Goal: Transaction & Acquisition: Purchase product/service

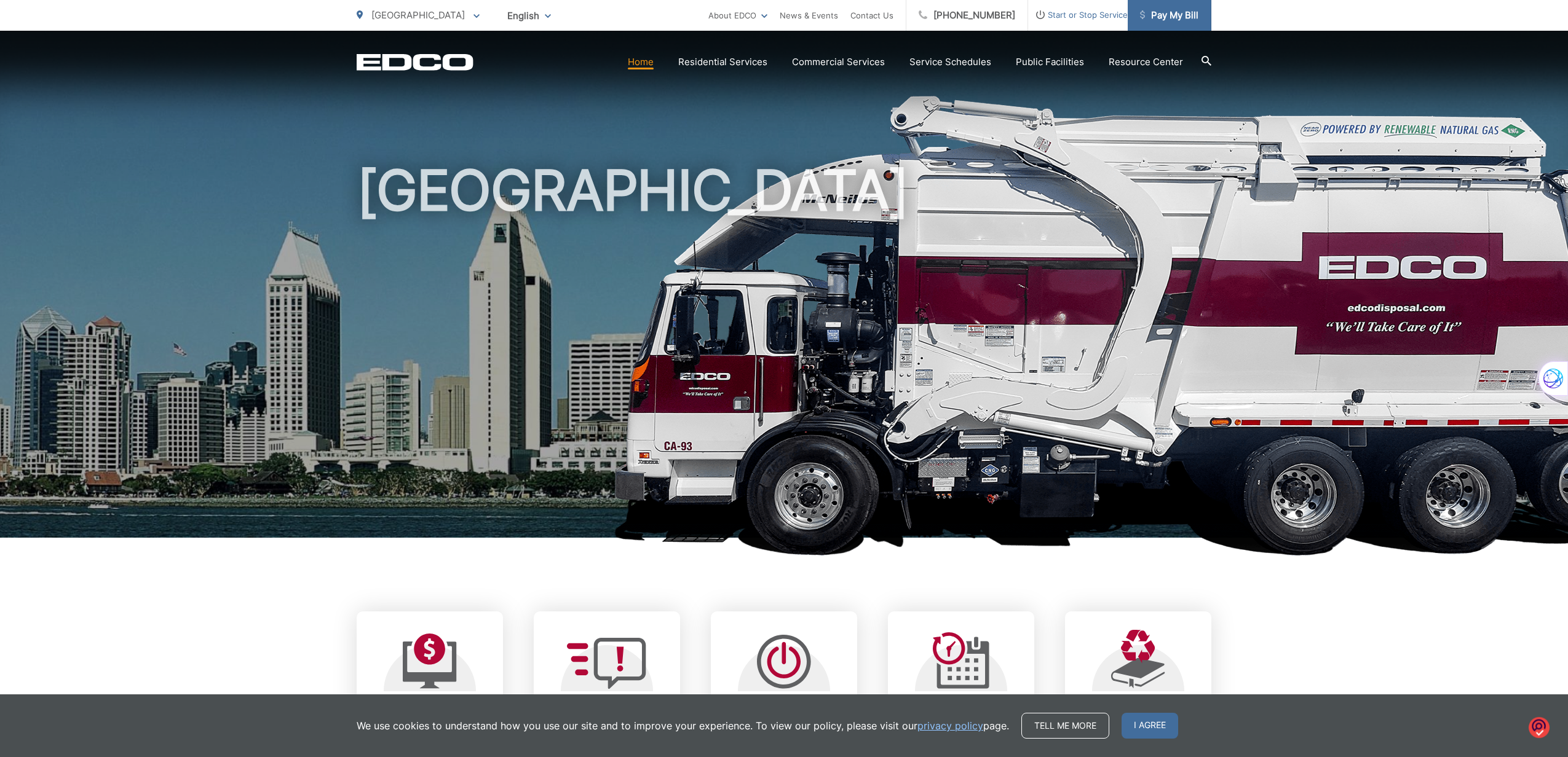
click at [1186, 22] on span "Pay My Bill" at bounding box center [1170, 15] width 58 height 15
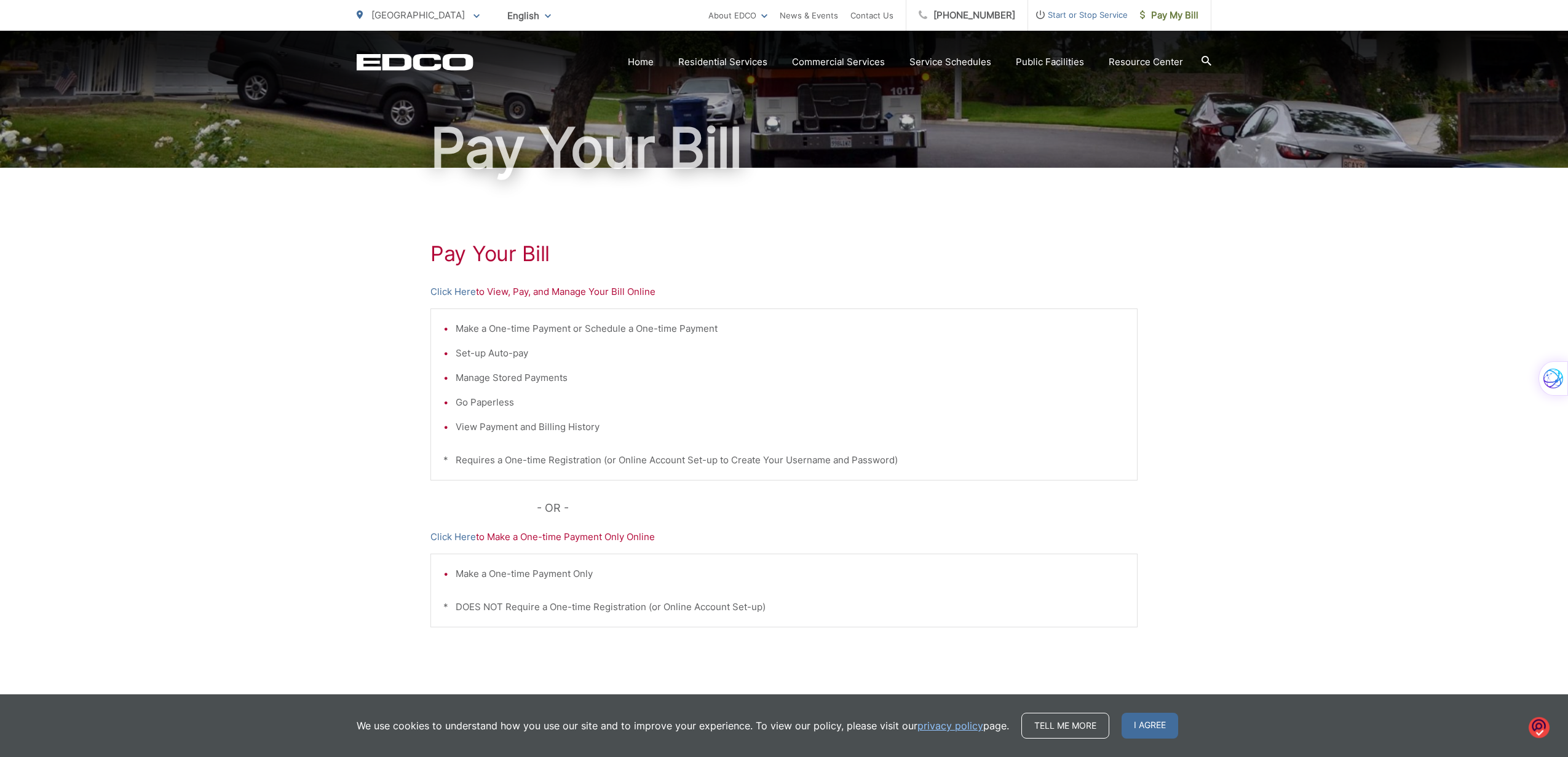
scroll to position [117, 0]
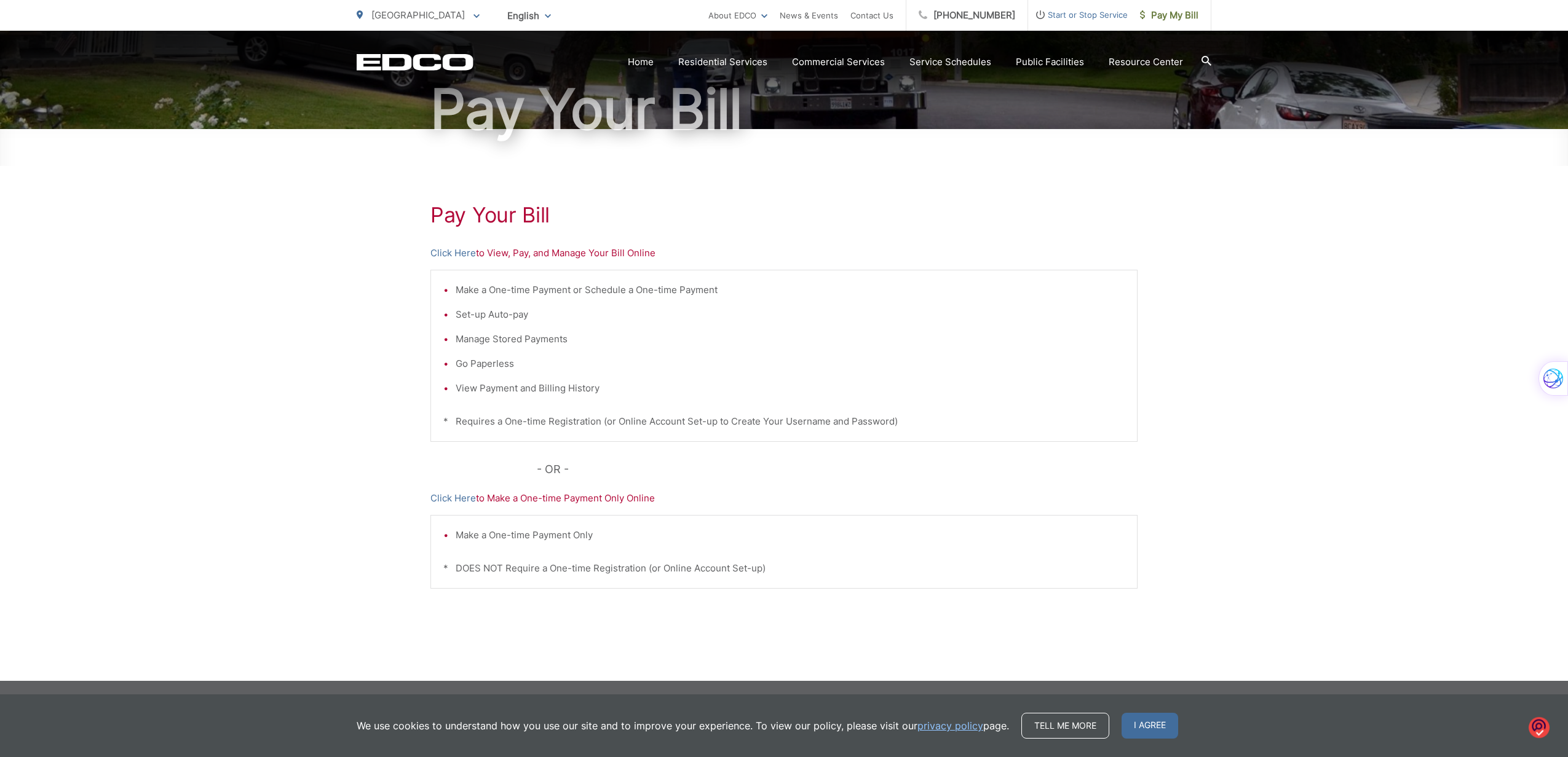
click at [493, 219] on h1 "Pay Your Bill" at bounding box center [784, 215] width 707 height 25
click at [518, 251] on p "Click Here to View, Pay, and Manage Your Bill Online" at bounding box center [784, 253] width 707 height 15
click at [473, 17] on icon at bounding box center [476, 15] width 6 height 4
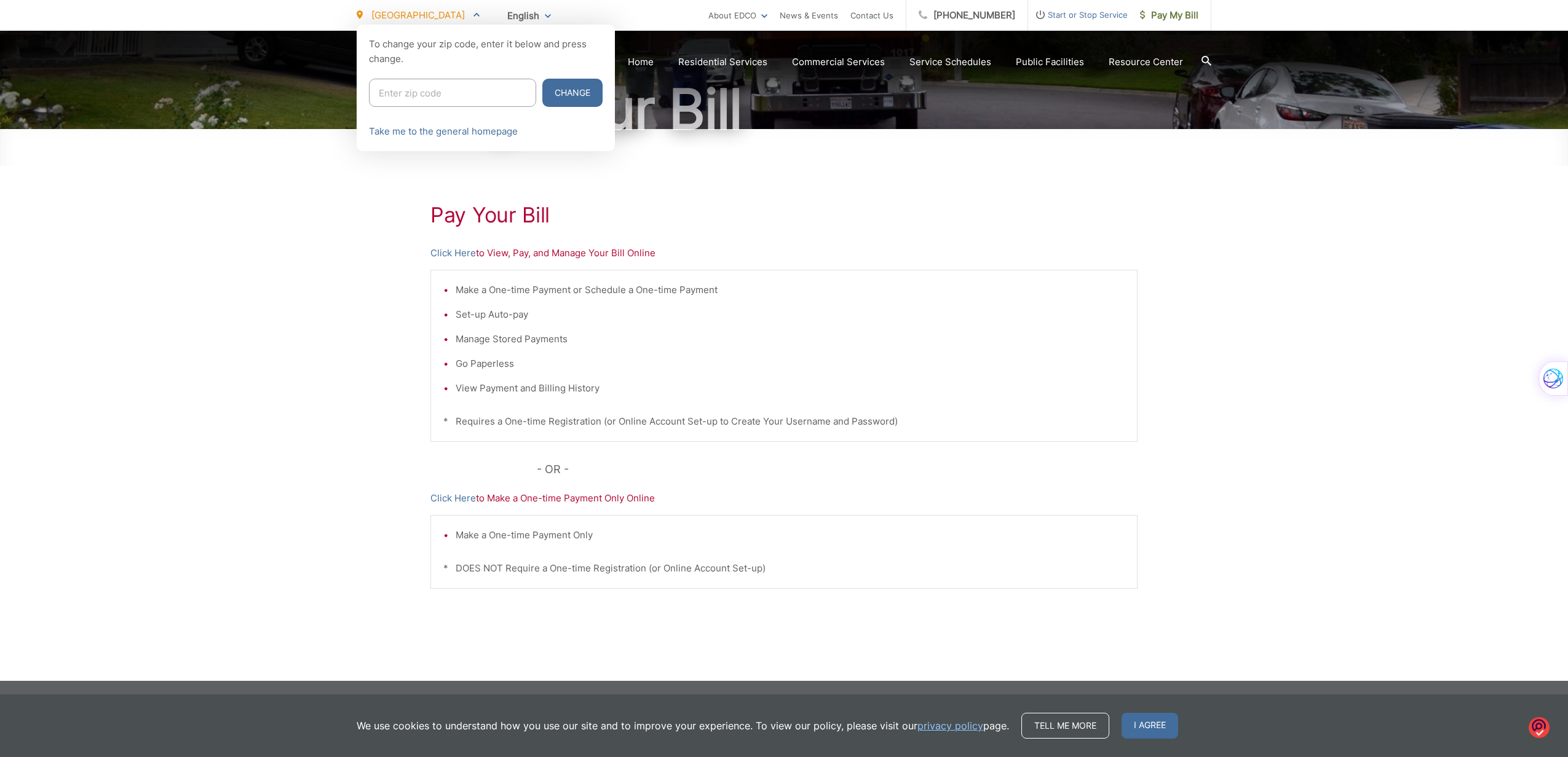
click at [414, 97] on input "Enter zip code" at bounding box center [453, 92] width 167 height 28
type input "91945"
click at [542, 94] on button "Change" at bounding box center [572, 92] width 60 height 28
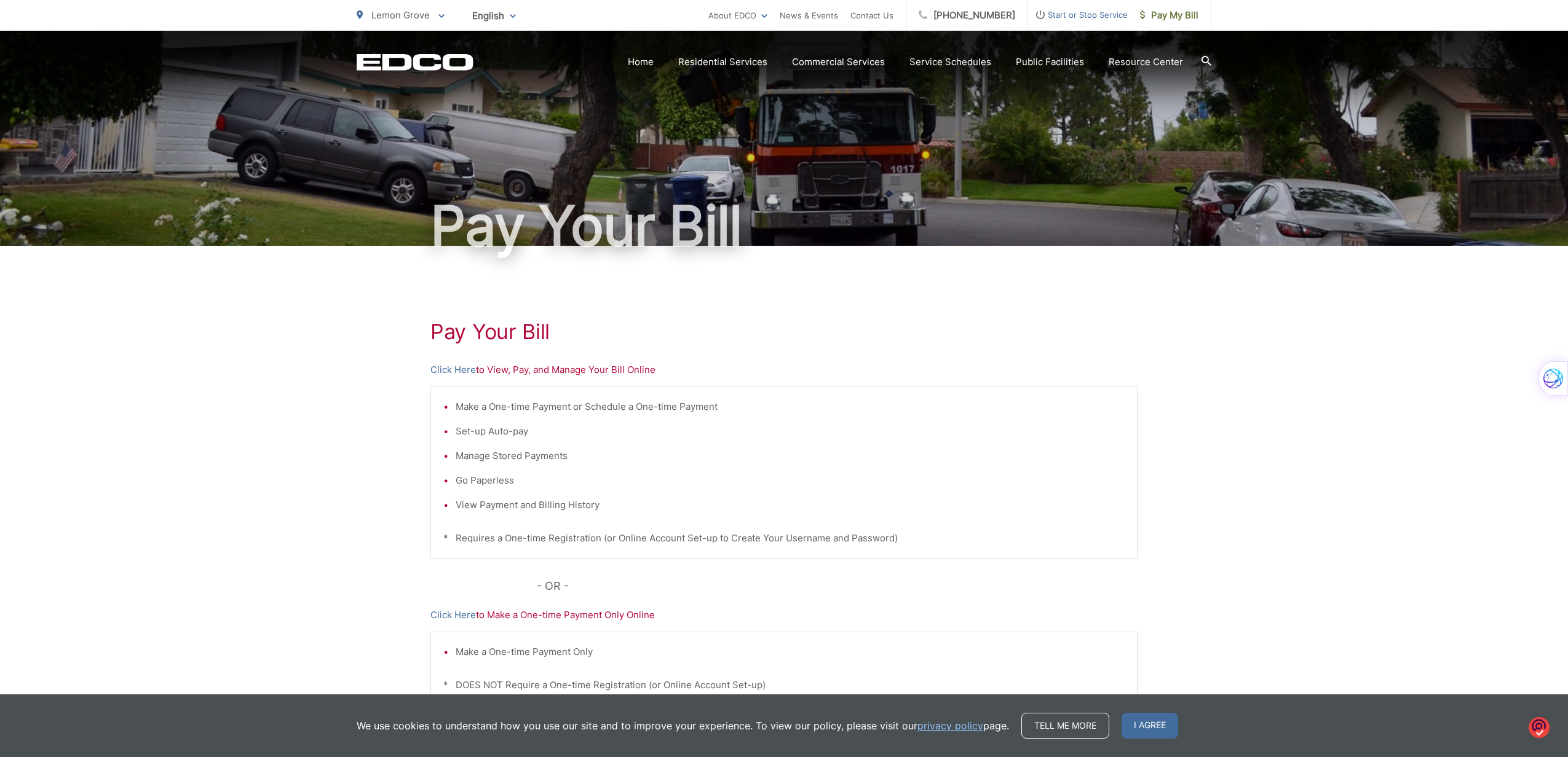
click at [514, 338] on h1 "Pay Your Bill" at bounding box center [784, 332] width 707 height 25
click at [512, 336] on h1 "Pay Your Bill" at bounding box center [784, 332] width 707 height 25
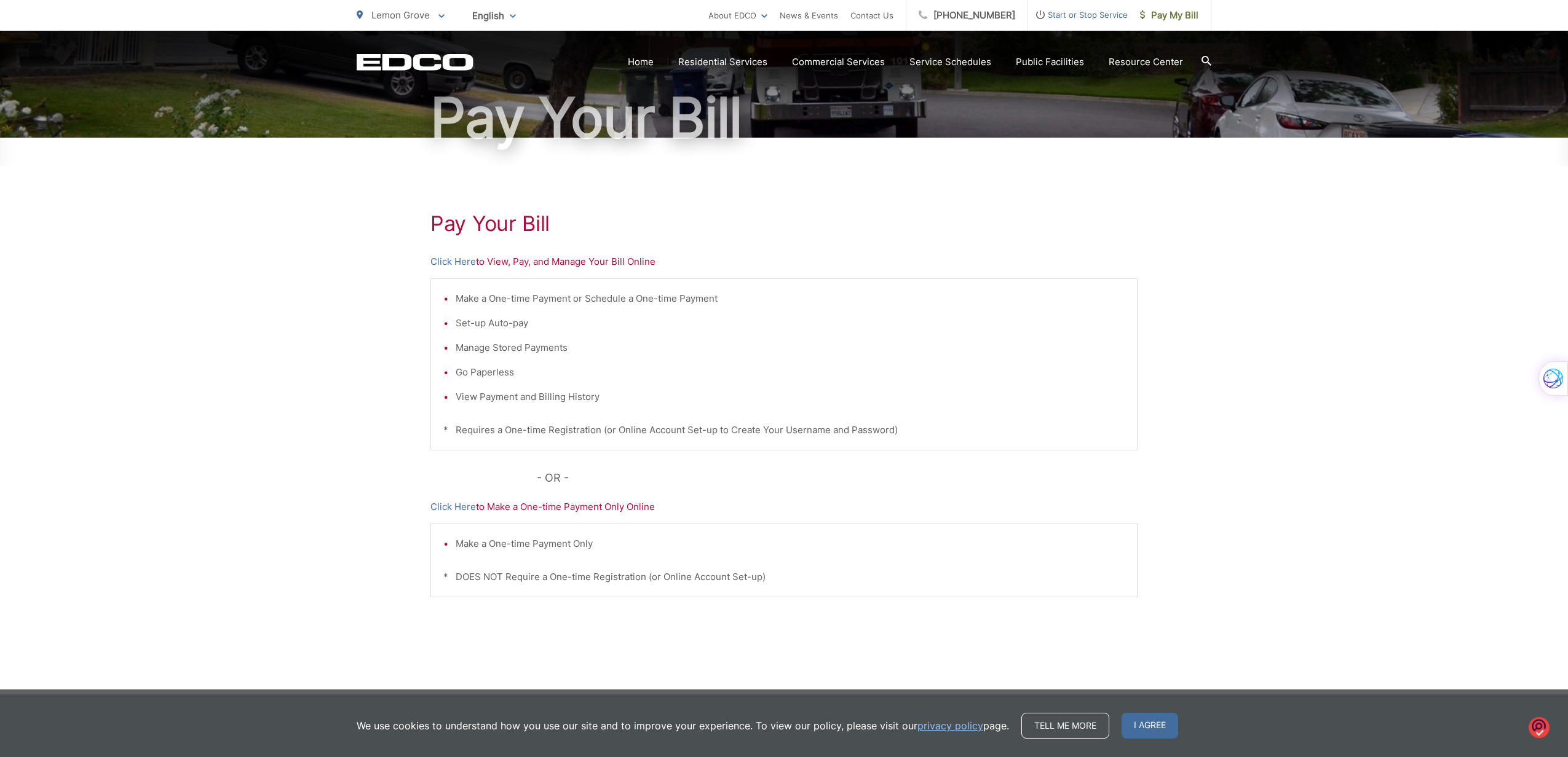
scroll to position [117, 0]
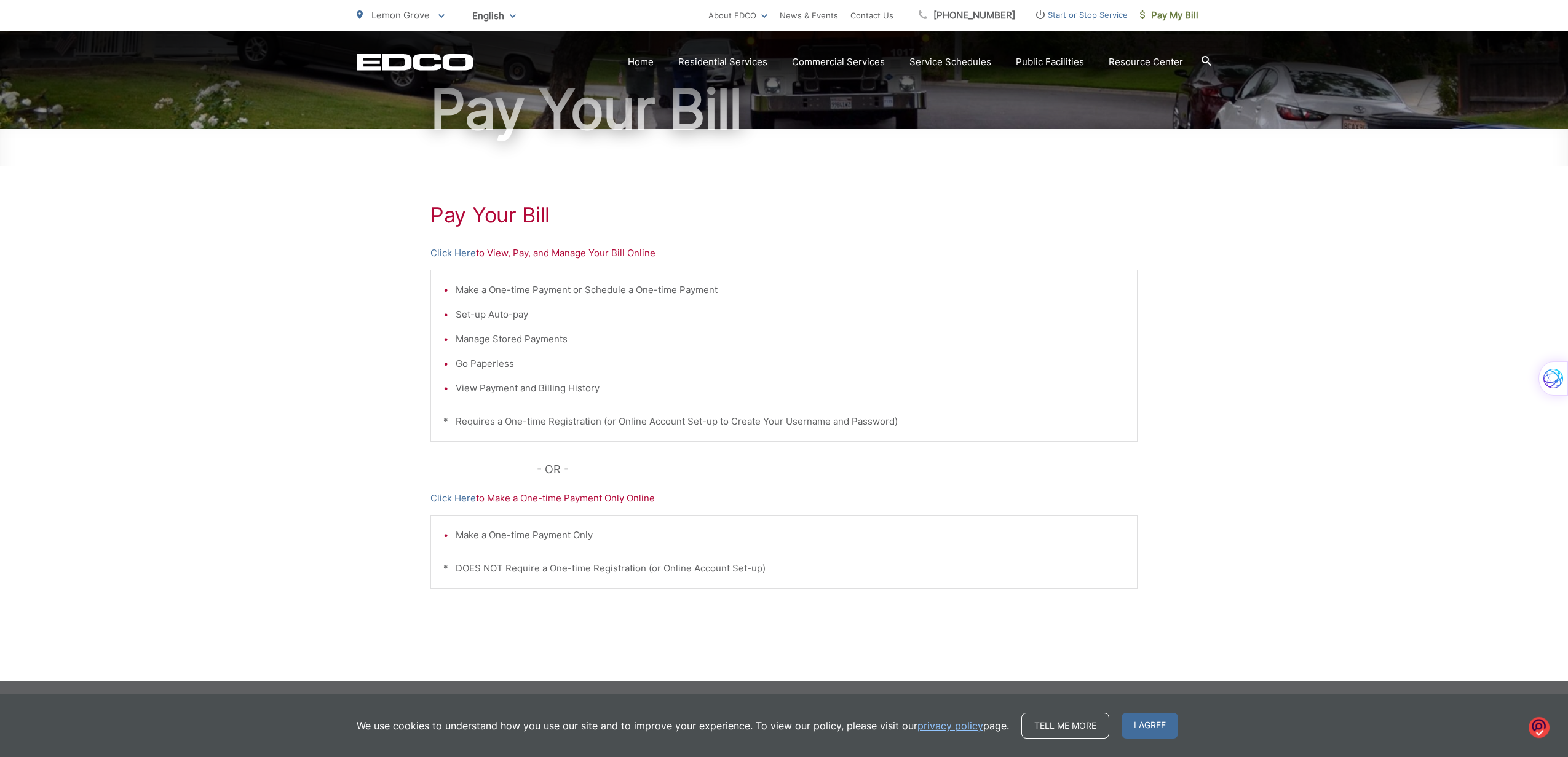
click at [518, 213] on h1 "Pay Your Bill" at bounding box center [784, 215] width 707 height 25
click at [505, 230] on div "Pay Your [PERSON_NAME] Here to View, Pay, and Manage Your Bill Online Make a On…" at bounding box center [784, 405] width 707 height 552
click at [504, 232] on div "Pay Your [PERSON_NAME] Here to View, Pay, and Manage Your Bill Online Make a On…" at bounding box center [784, 405] width 707 height 552
click at [512, 294] on li "Make a One-time Payment or Schedule a One-time Payment" at bounding box center [790, 290] width 669 height 15
click at [513, 297] on ul "Make a One-time Payment or Schedule a One-time Payment Set-up Auto-pay Manage S…" at bounding box center [784, 339] width 681 height 113
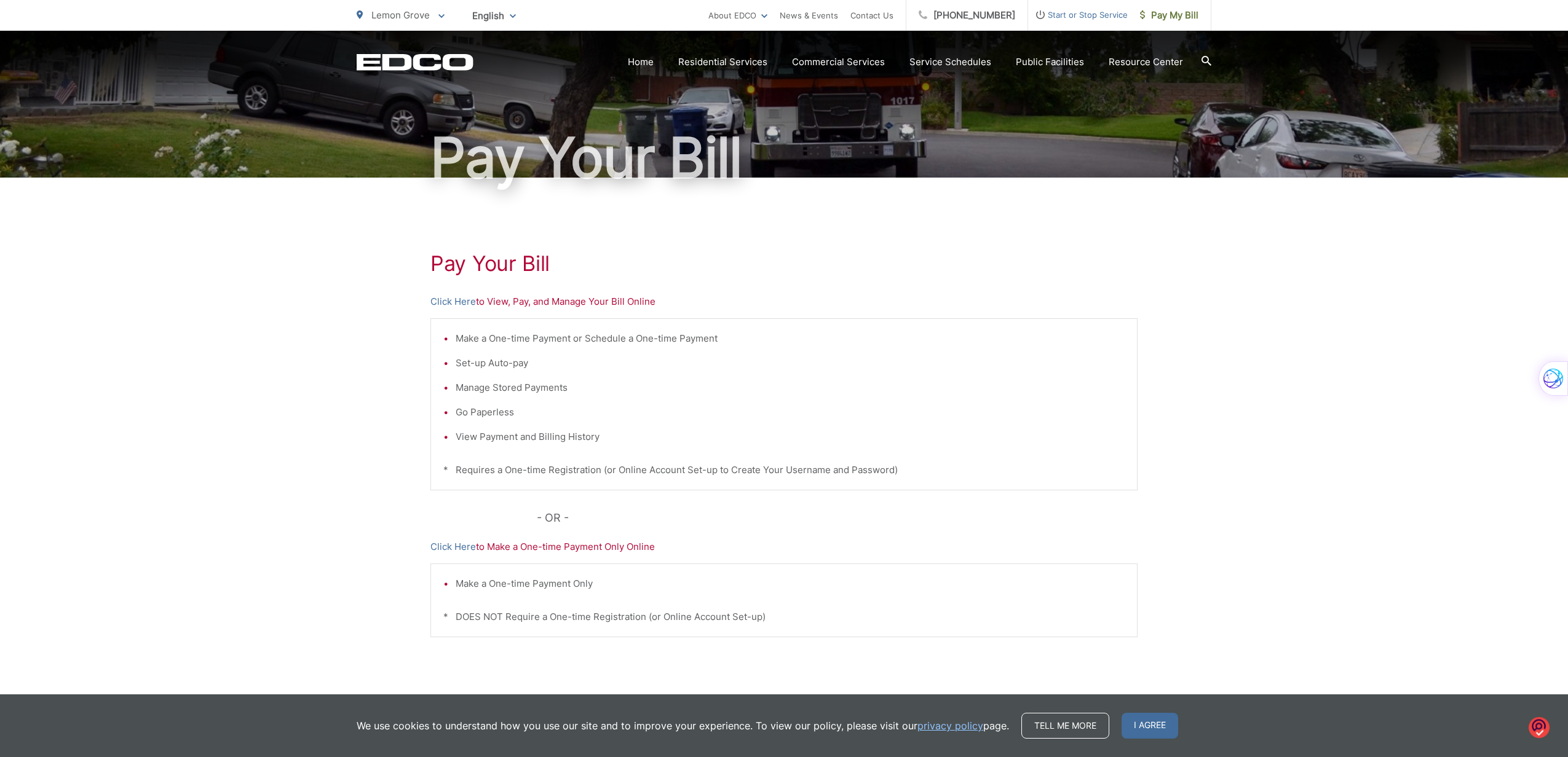
scroll to position [63, 0]
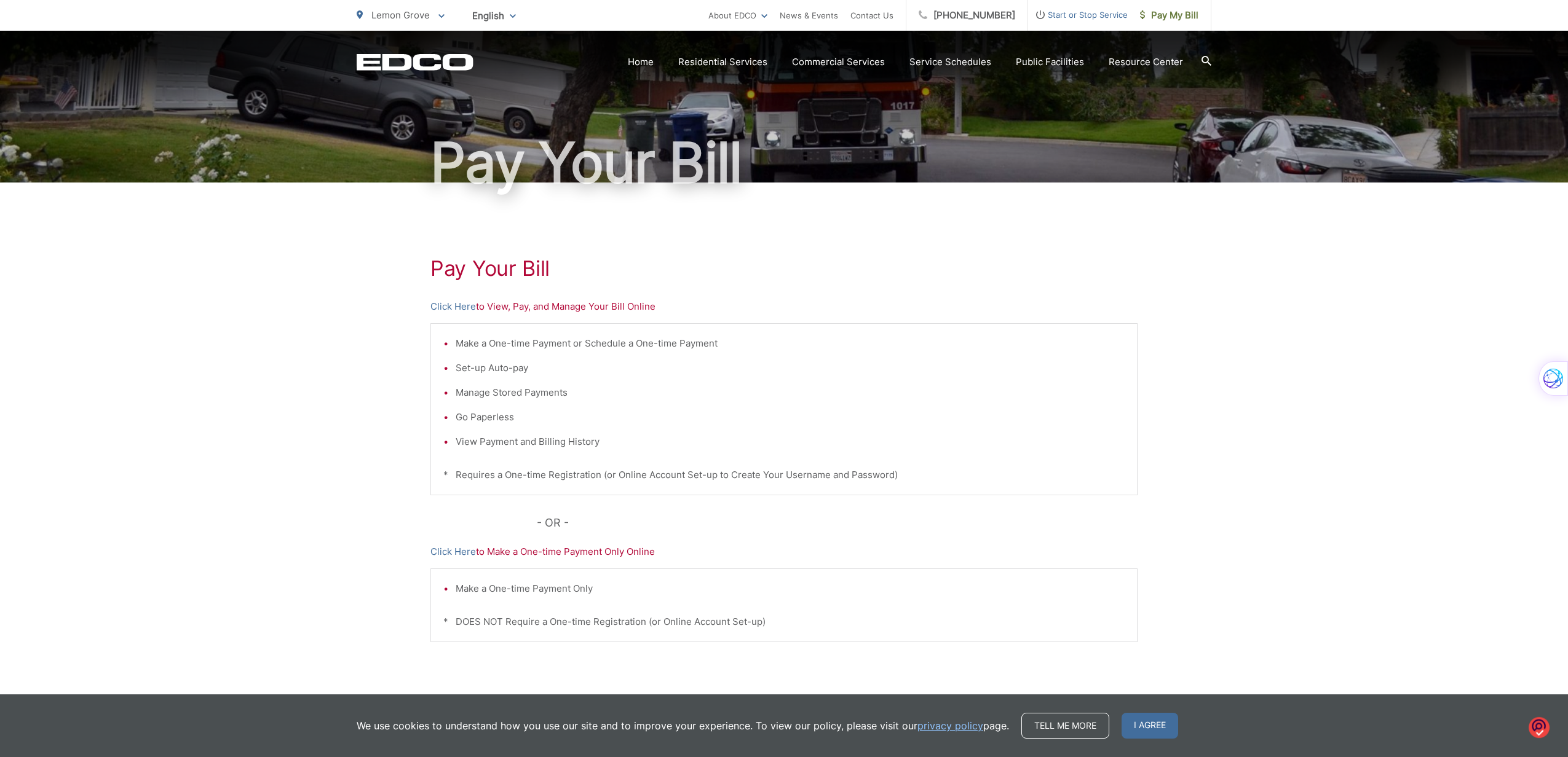
click at [513, 297] on div "Pay Your [PERSON_NAME] Here to View, Pay, and Manage Your Bill Online Make a On…" at bounding box center [784, 458] width 707 height 552
